Goal: Information Seeking & Learning: Learn about a topic

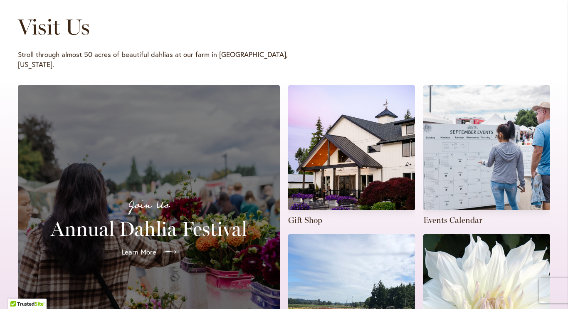
scroll to position [131, 0]
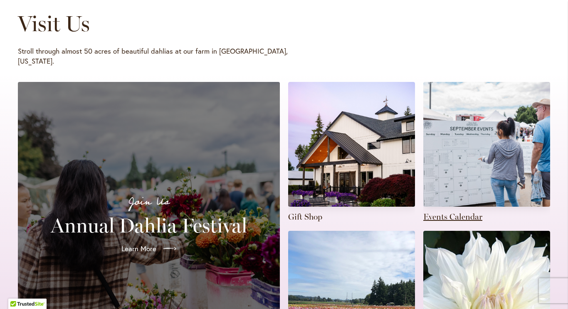
click at [485, 153] on link at bounding box center [486, 152] width 127 height 140
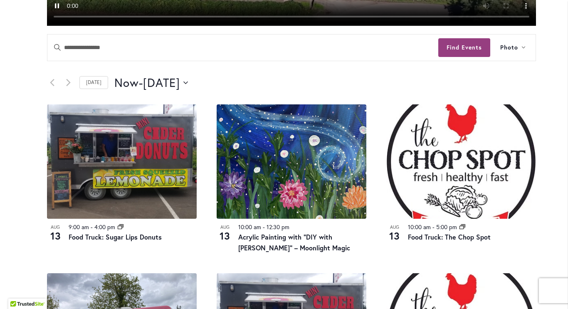
scroll to position [365, 0]
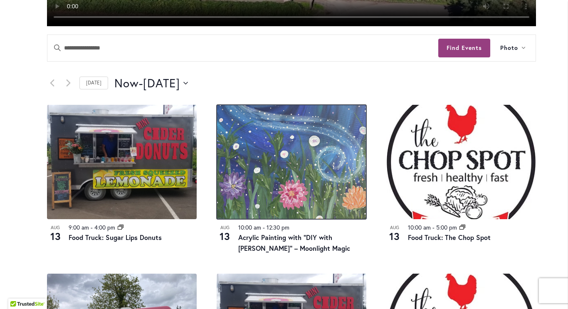
click at [271, 164] on img at bounding box center [292, 162] width 150 height 114
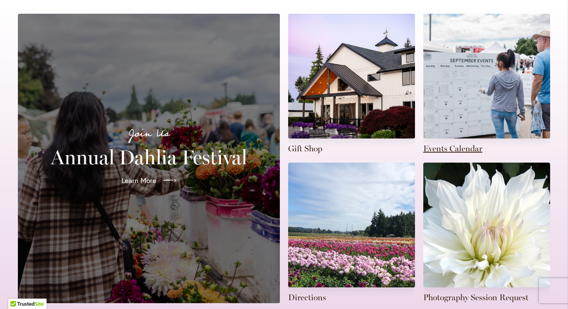
scroll to position [196, 0]
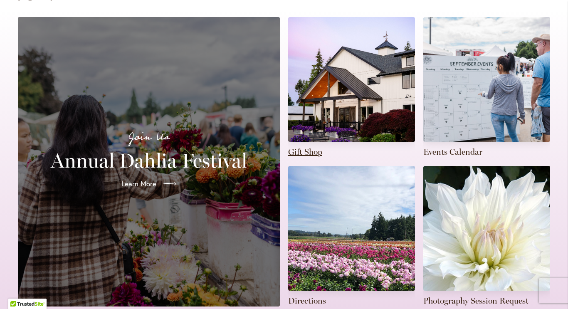
click at [316, 101] on link at bounding box center [351, 87] width 127 height 140
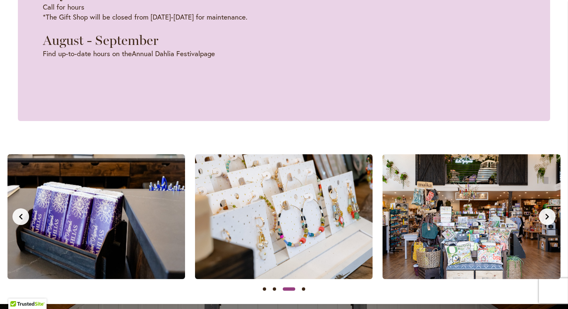
click at [478, 208] on img at bounding box center [470, 216] width 177 height 125
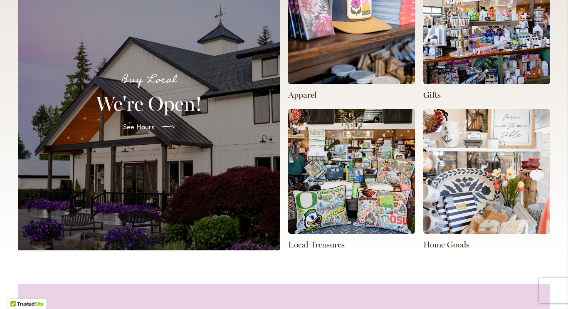
click at [293, 241] on p "Local Treasures" at bounding box center [351, 245] width 127 height 12
click at [293, 246] on p "Local Treasures" at bounding box center [351, 245] width 127 height 12
click at [308, 214] on img at bounding box center [351, 171] width 127 height 125
click at [331, 145] on img at bounding box center [351, 171] width 127 height 125
click at [143, 126] on span "See Hours" at bounding box center [138, 127] width 32 height 10
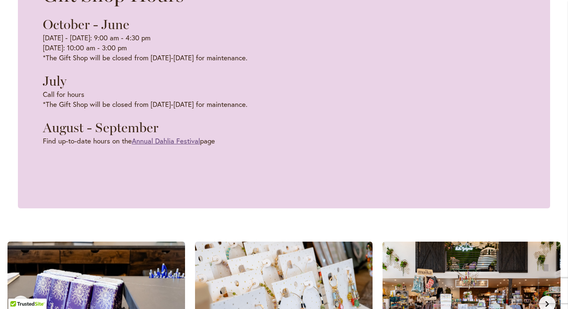
click at [180, 140] on link "Annual Dahlia Festival" at bounding box center [166, 141] width 68 height 10
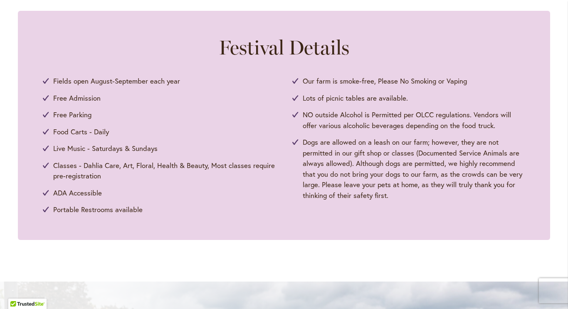
scroll to position [405, 0]
